Goal: Task Accomplishment & Management: Use online tool/utility

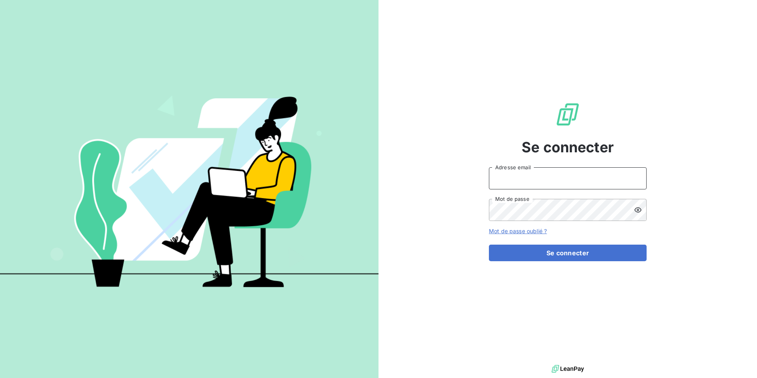
type input "[EMAIL_ADDRESS][DOMAIN_NAME]"
click at [512, 175] on input "[EMAIL_ADDRESS][DOMAIN_NAME]" at bounding box center [568, 178] width 158 height 22
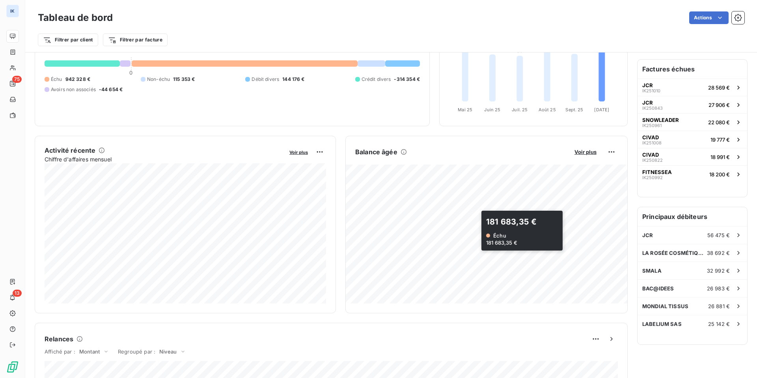
scroll to position [71, 0]
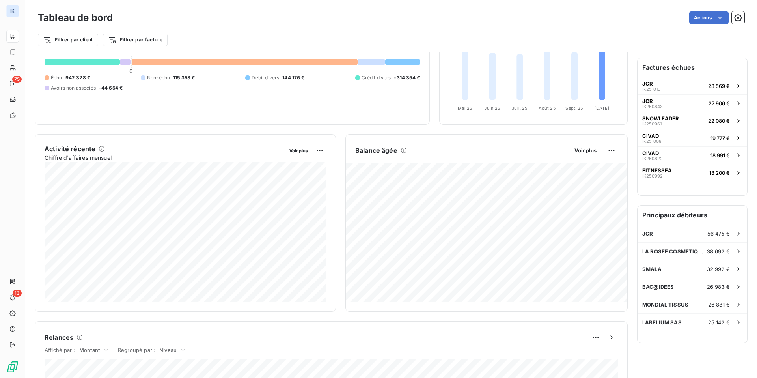
click at [613, 148] on html "IK 75 13 Tableau de bord Actions Filtrer par client Filtrer par facture Encours…" at bounding box center [378, 189] width 757 height 378
click at [573, 169] on div "Exporter" at bounding box center [593, 167] width 44 height 13
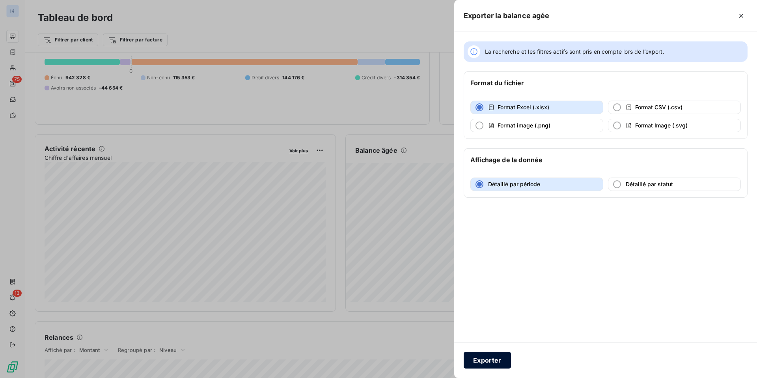
click at [497, 360] on button "Exporter" at bounding box center [487, 360] width 47 height 17
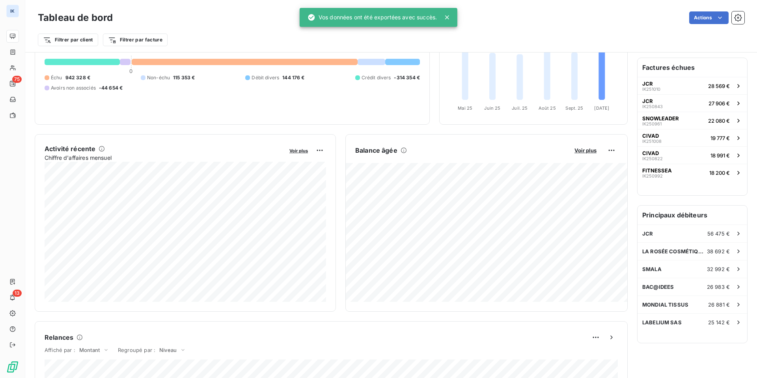
scroll to position [0, 0]
